Goal: Book appointment/travel/reservation

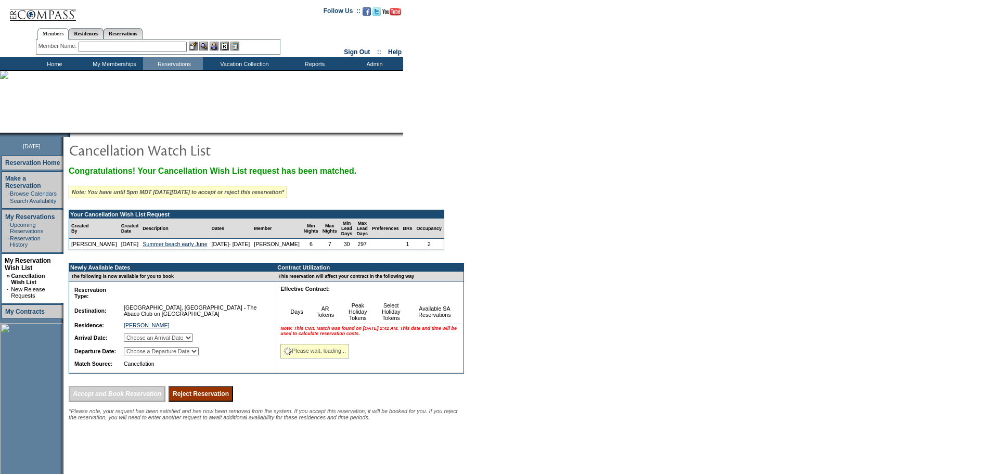
click at [573, 184] on form "Follow Us ::" at bounding box center [495, 281] width 991 height 563
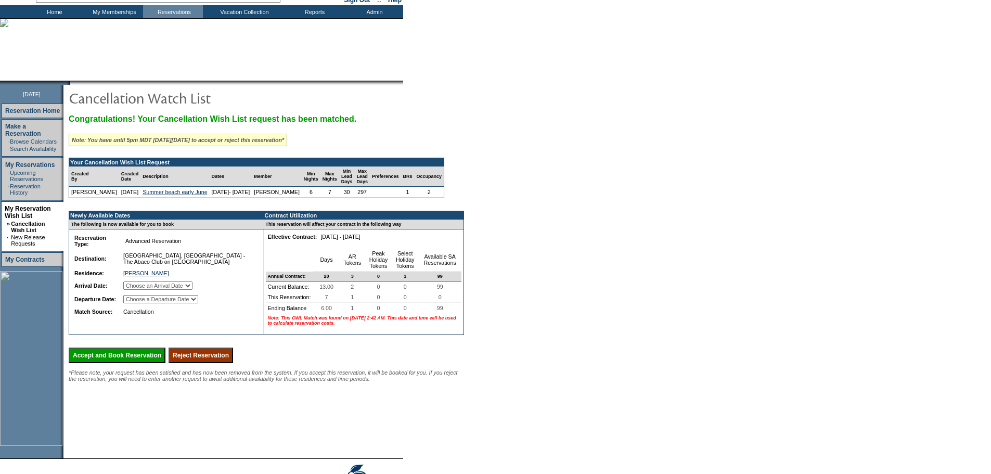
click at [573, 171] on form "Follow Us ::" at bounding box center [495, 229] width 991 height 563
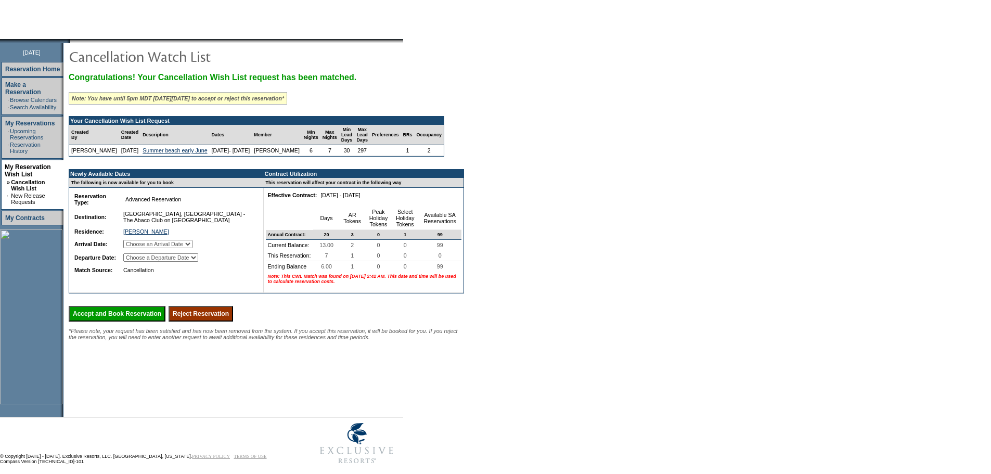
click at [573, 171] on form "Follow Us ::" at bounding box center [495, 187] width 991 height 563
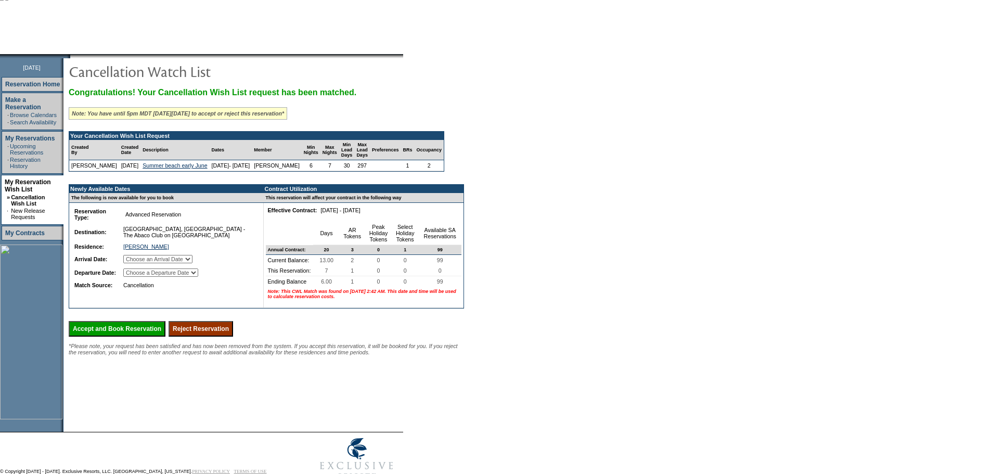
click at [573, 171] on form "Follow Us ::" at bounding box center [495, 202] width 991 height 563
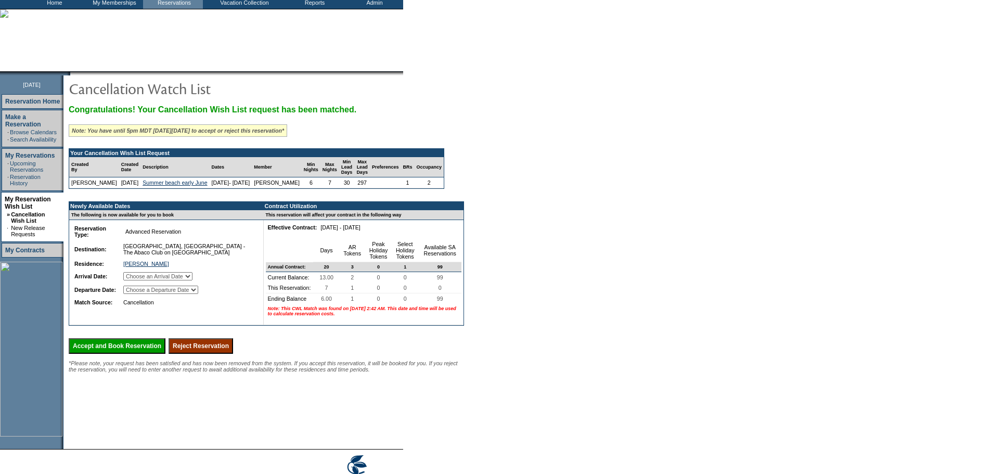
click at [581, 168] on form "Follow Us ::" at bounding box center [495, 220] width 991 height 563
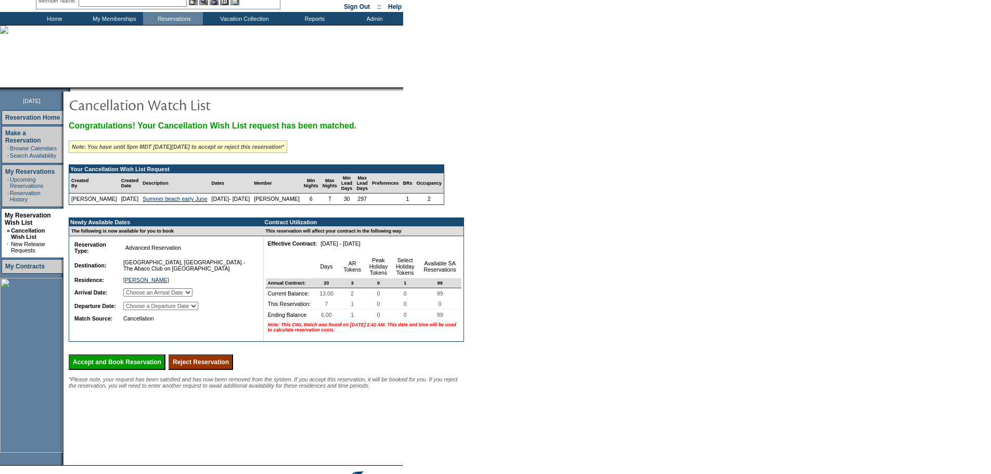
click at [581, 168] on form "Follow Us ::" at bounding box center [495, 236] width 991 height 563
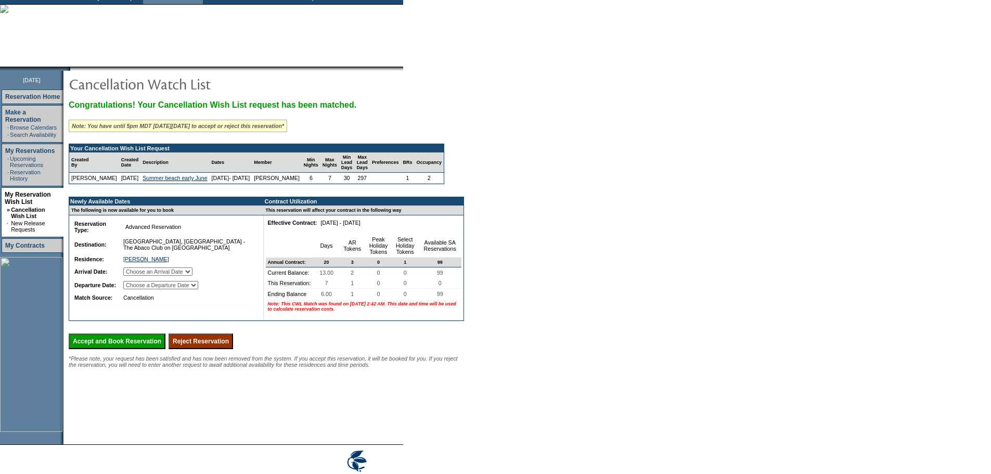
scroll to position [67, 0]
click at [594, 135] on form "Follow Us ::" at bounding box center [495, 214] width 991 height 563
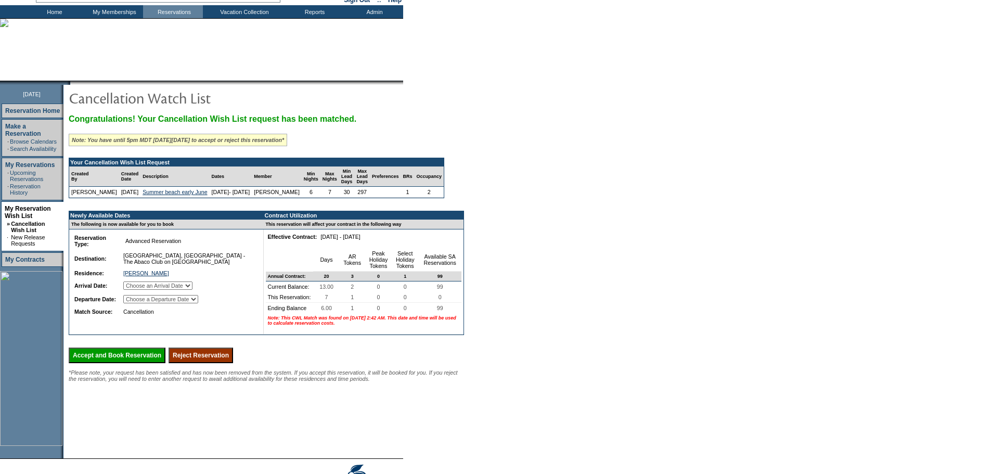
scroll to position [51, 0]
click at [618, 147] on form "Follow Us ::" at bounding box center [495, 230] width 991 height 563
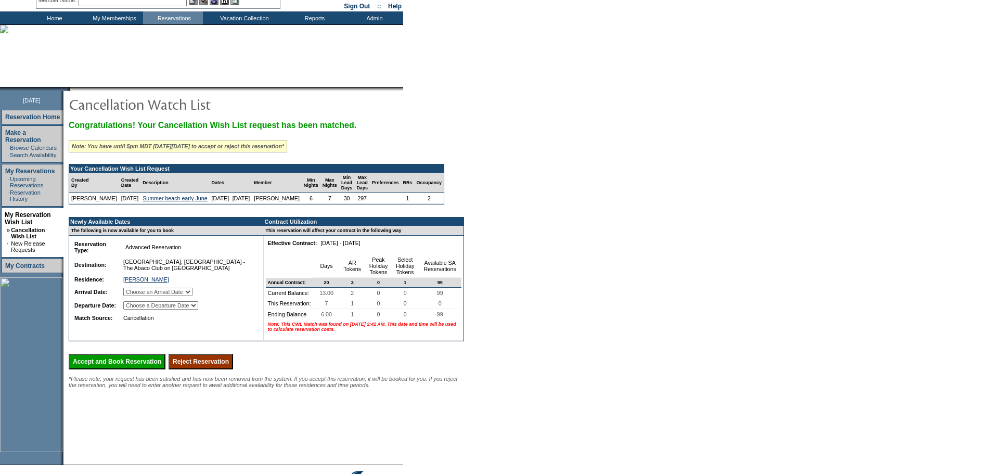
scroll to position [0, 0]
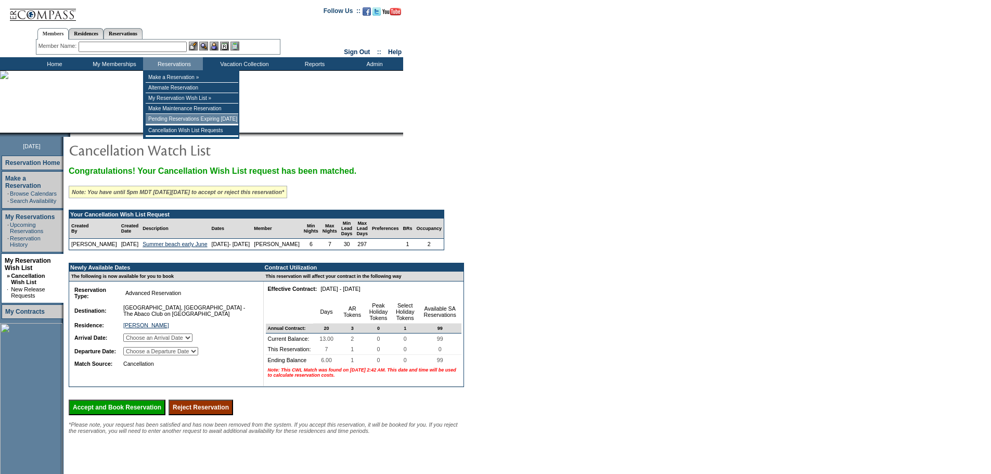
click at [170, 120] on td "Pending Reservations Expiring [DATE]" at bounding box center [192, 119] width 93 height 10
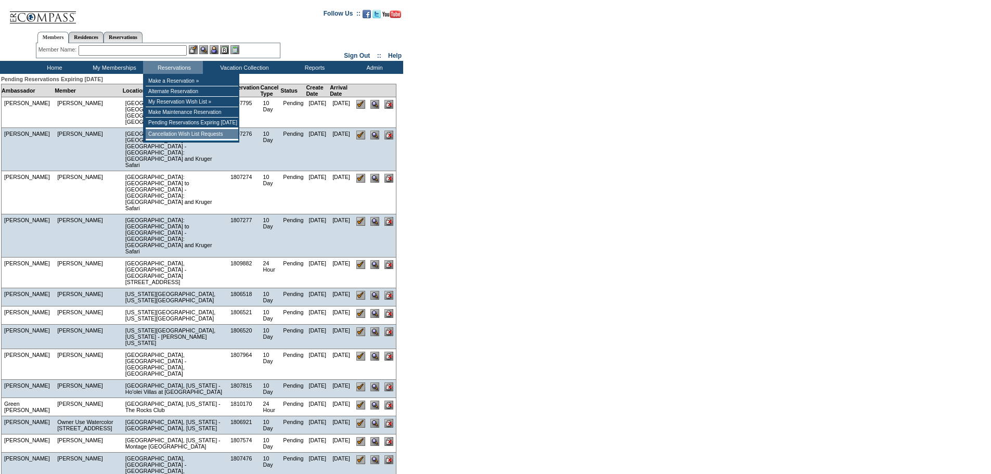
click at [166, 135] on td "Cancellation Wish List Requests" at bounding box center [192, 134] width 93 height 10
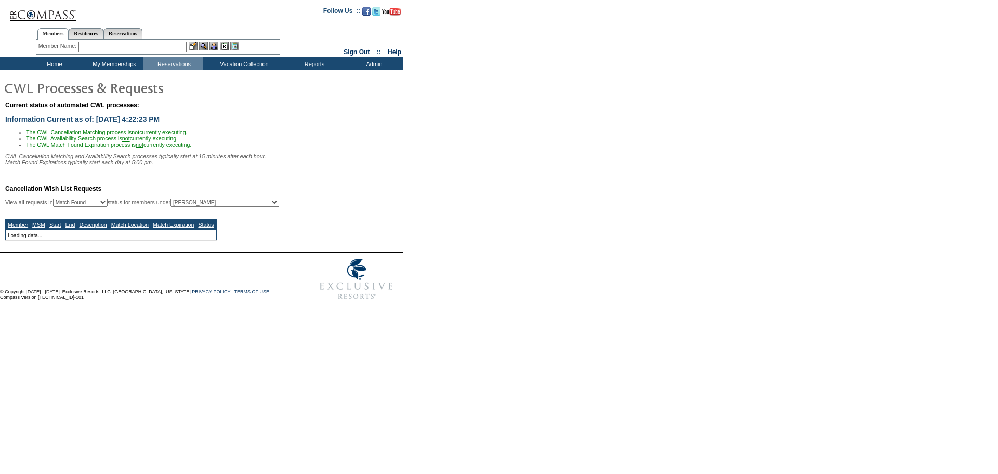
select select "50"
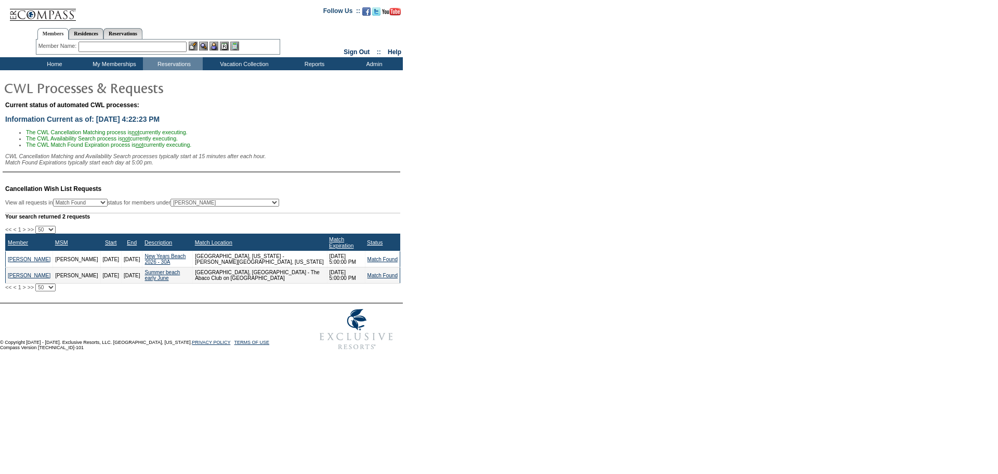
click at [218, 204] on td "Cancellation Wish List Requests View all requests in Any Open / Processing Matc…" at bounding box center [202, 234] width 398 height 114
click at [219, 206] on select "All MSMs Abell, Courtney Accounting (MSM), Team Admin, IT Group Administrator, …" at bounding box center [225, 203] width 109 height 8
select select "60202"
click at [197, 204] on select "All MSMs Abell, Courtney Accounting (MSM), Team Admin, IT Group Administrator, …" at bounding box center [225, 203] width 109 height 8
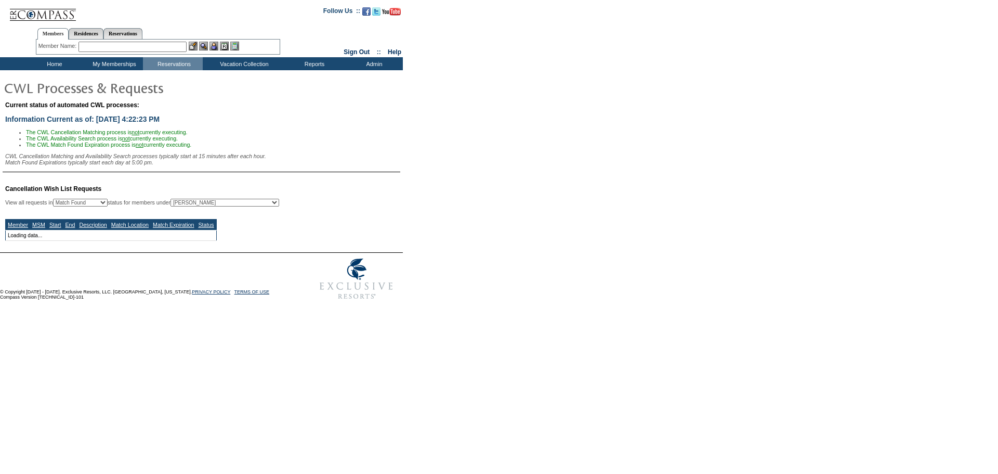
select select "50"
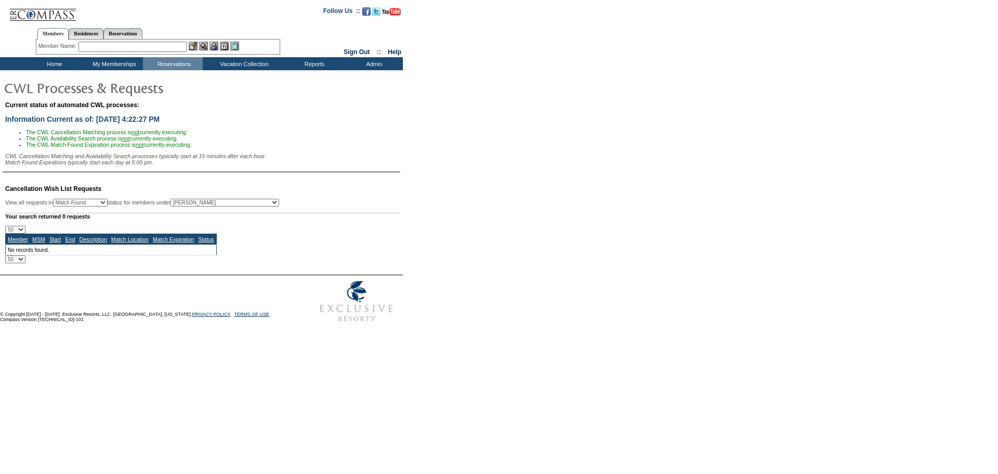
click at [352, 219] on div "Your search returned 0 requests" at bounding box center [202, 216] width 395 height 7
click at [229, 206] on select "All MSMs Abell, Courtney Accounting (MSM), Team Admin, IT Group Administrator, …" at bounding box center [225, 203] width 109 height 8
select select "60203"
click at [197, 204] on select "All MSMs Abell, Courtney Accounting (MSM), Team Admin, IT Group Administrator, …" at bounding box center [225, 203] width 109 height 8
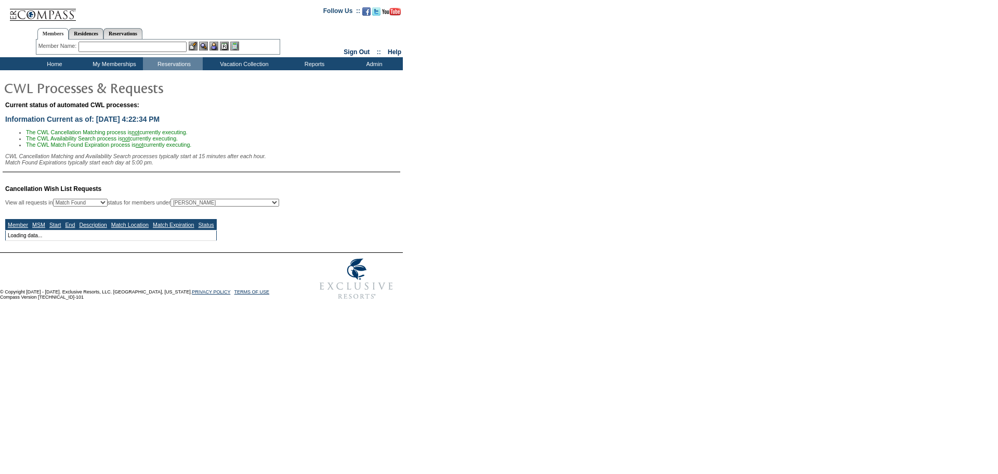
select select "50"
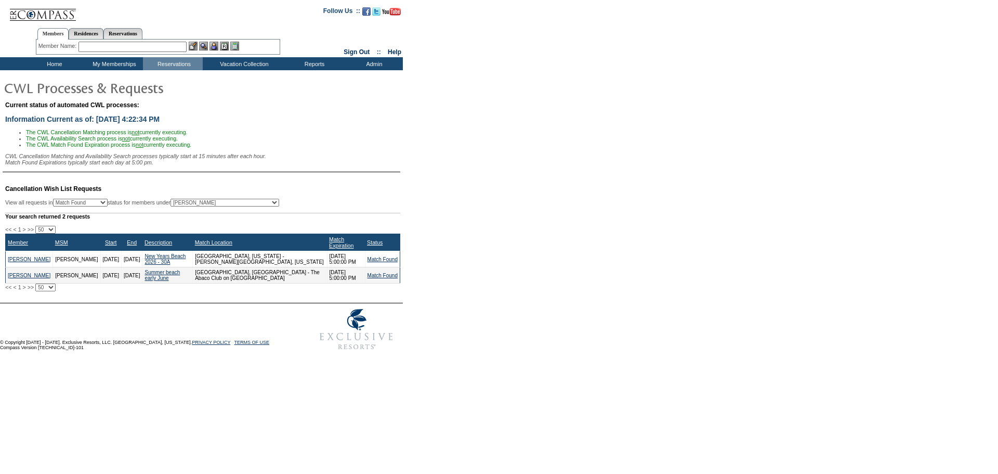
click at [378, 172] on td "Current status of automated CWL processes: Information Current as of: 9/2/2025 …" at bounding box center [202, 136] width 398 height 71
click at [427, 184] on form "Follow Us ::" at bounding box center [499, 177] width 998 height 355
click at [476, 175] on div "Current status of automated CWL processes: Information Current as of: 9/2/2025 …" at bounding box center [499, 137] width 998 height 76
click at [538, 173] on div "Current status of automated CWL processes: Information Current as of: 9/2/2025 …" at bounding box center [499, 137] width 998 height 76
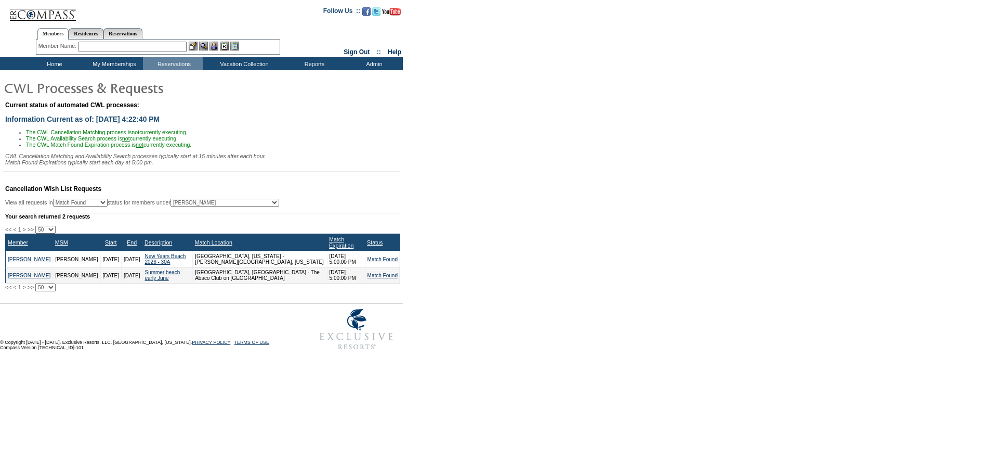
click at [512, 230] on form "Follow Us ::" at bounding box center [499, 177] width 998 height 355
click at [489, 161] on div "Current status of automated CWL processes: Information Current as of: 9/2/2025 …" at bounding box center [499, 137] width 998 height 76
click at [378, 277] on link "Match Found" at bounding box center [383, 275] width 30 height 6
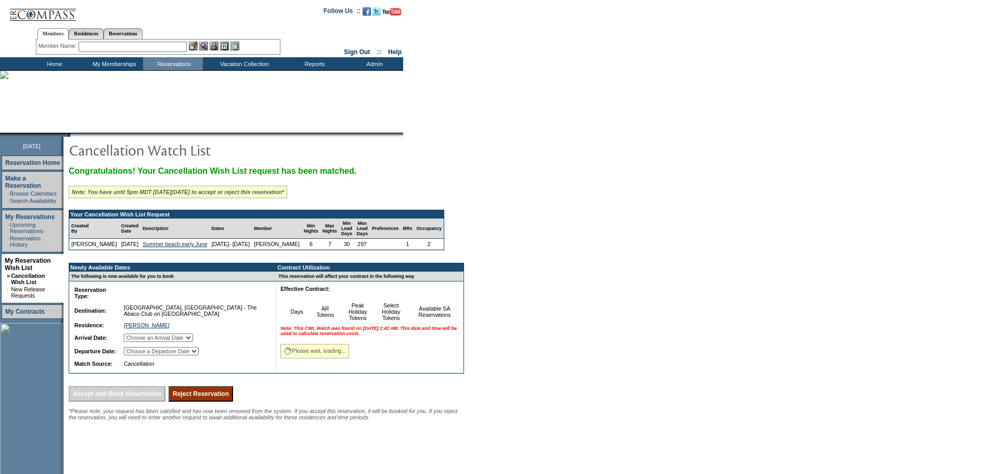
click at [522, 214] on form "Follow Us ::" at bounding box center [495, 281] width 991 height 563
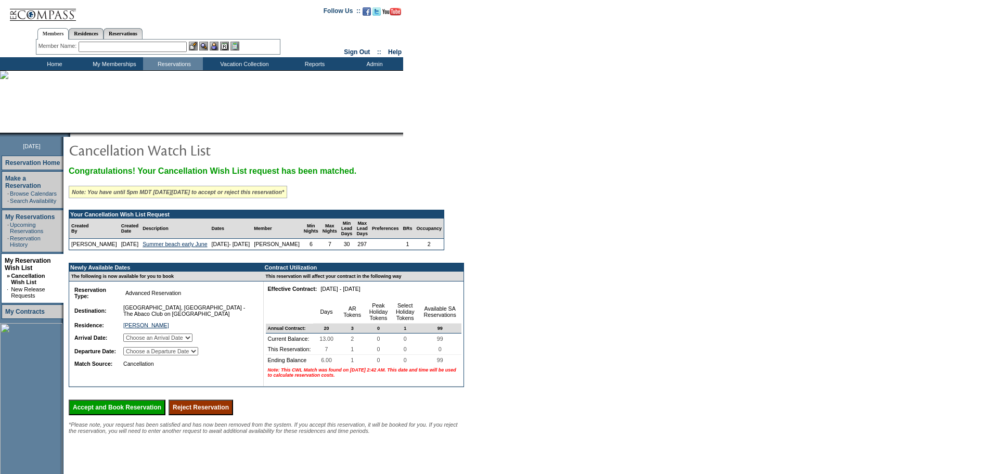
scroll to position [94, 0]
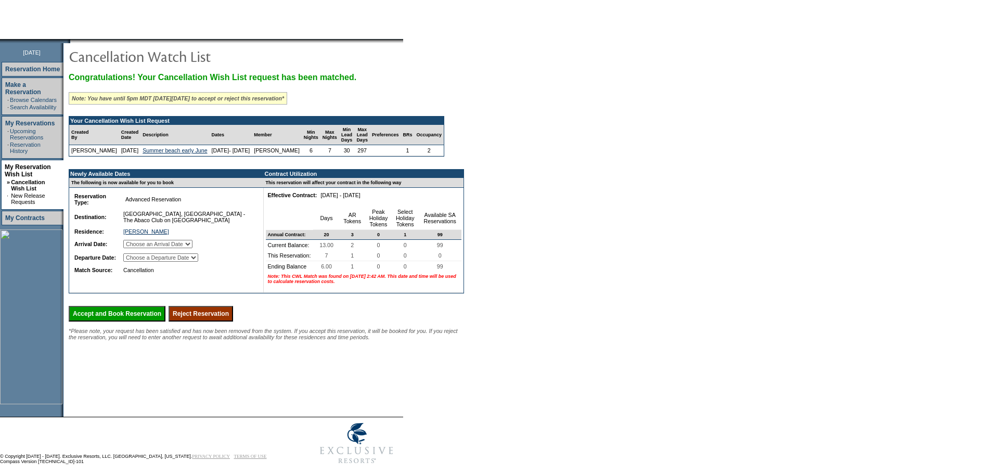
click at [209, 237] on td "Walker 326" at bounding box center [187, 231] width 133 height 10
click at [192, 248] on select "Choose an Arrival Date Sunday, May 31, 2026 Monday, June 1, 2026 Tuesday, June …" at bounding box center [157, 244] width 69 height 8
select select "05/31/2026"
click at [137, 248] on select "Choose an Arrival Date Sunday, May 31, 2026 Monday, June 1, 2026 Tuesday, June …" at bounding box center [157, 244] width 69 height 8
click at [187, 262] on select "Choose a Departure Date Monday, June 1, 2026 Tuesday, June 2, 2026 Wednesday, J…" at bounding box center [160, 257] width 75 height 8
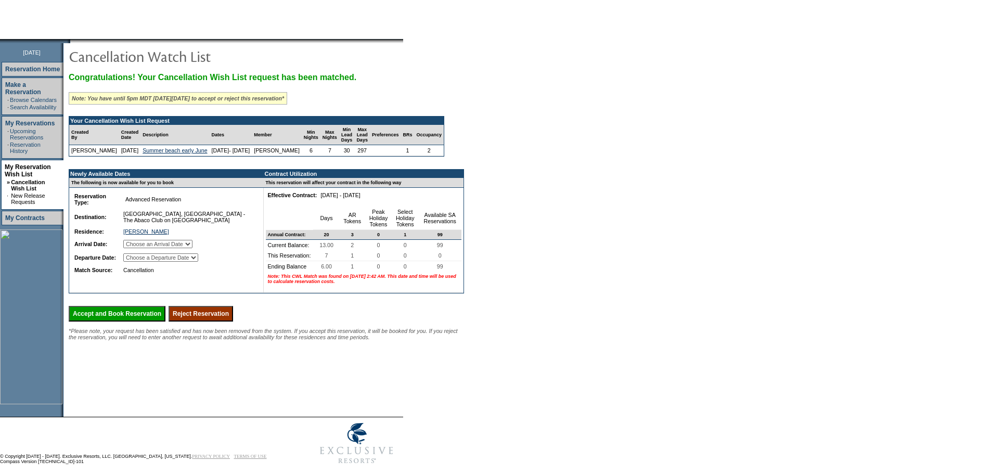
select select "06/07/2026"
click at [138, 262] on select "Choose a Departure Date Monday, June 1, 2026 Tuesday, June 2, 2026 Wednesday, J…" at bounding box center [160, 257] width 75 height 8
click at [503, 200] on form "Follow Us ::" at bounding box center [495, 187] width 991 height 563
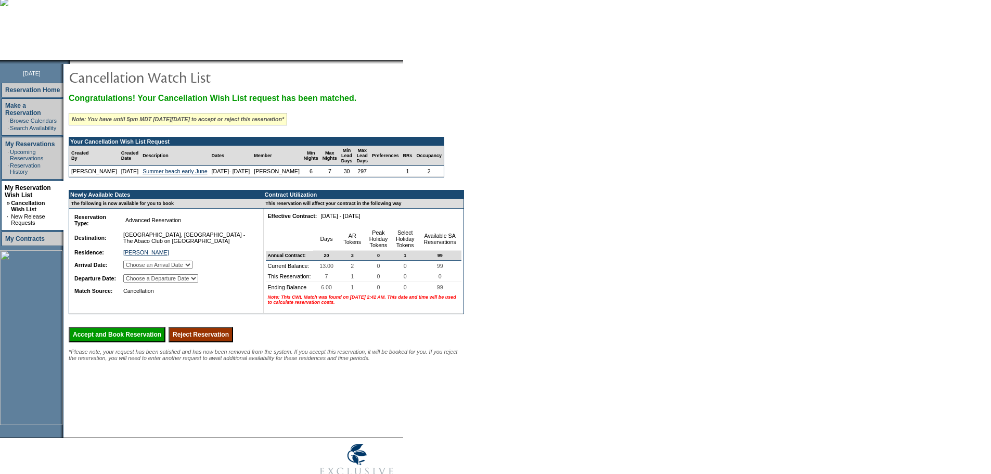
click at [118, 342] on input "Accept and Book Reservation" at bounding box center [117, 335] width 97 height 16
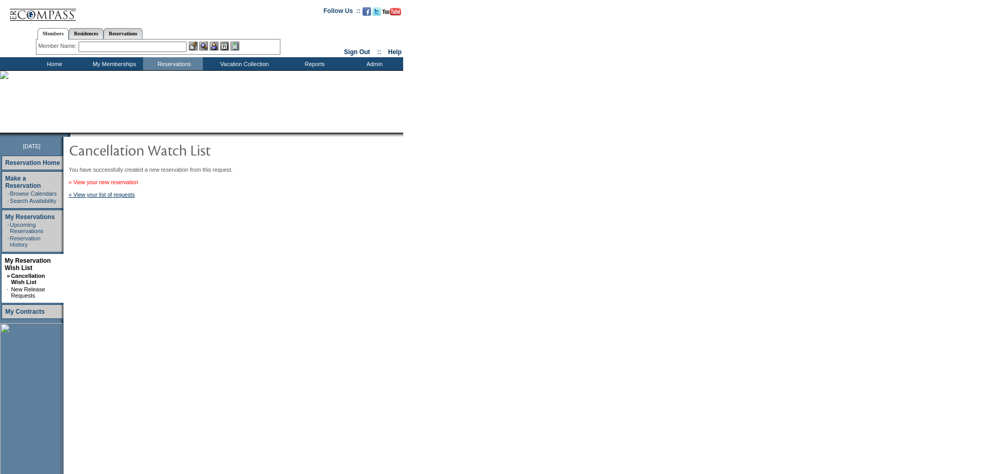
click at [126, 185] on link "» View your new reservation" at bounding box center [104, 182] width 70 height 6
